Goal: Transaction & Acquisition: Purchase product/service

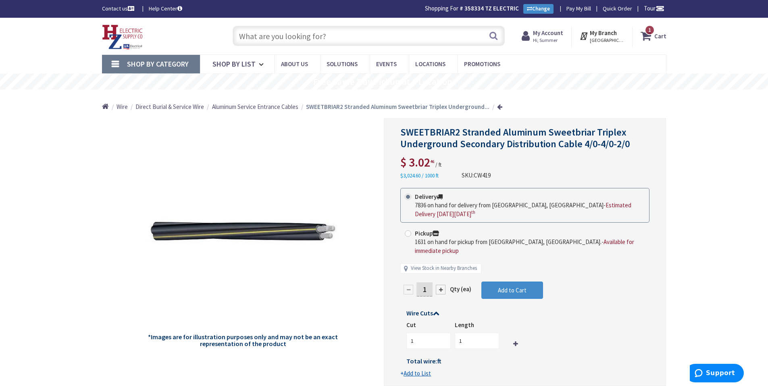
click at [655, 31] on span "1 1 items" at bounding box center [650, 30] width 10 height 10
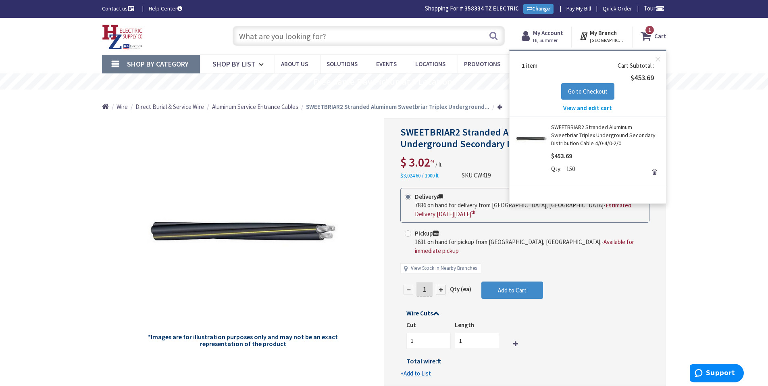
click at [569, 135] on link "SWEETBRIAR2 Stranded Aluminum Sweetbriar Triplex Underground Secondary Distribu…" at bounding box center [605, 135] width 109 height 24
